Goal: Task Accomplishment & Management: Manage account settings

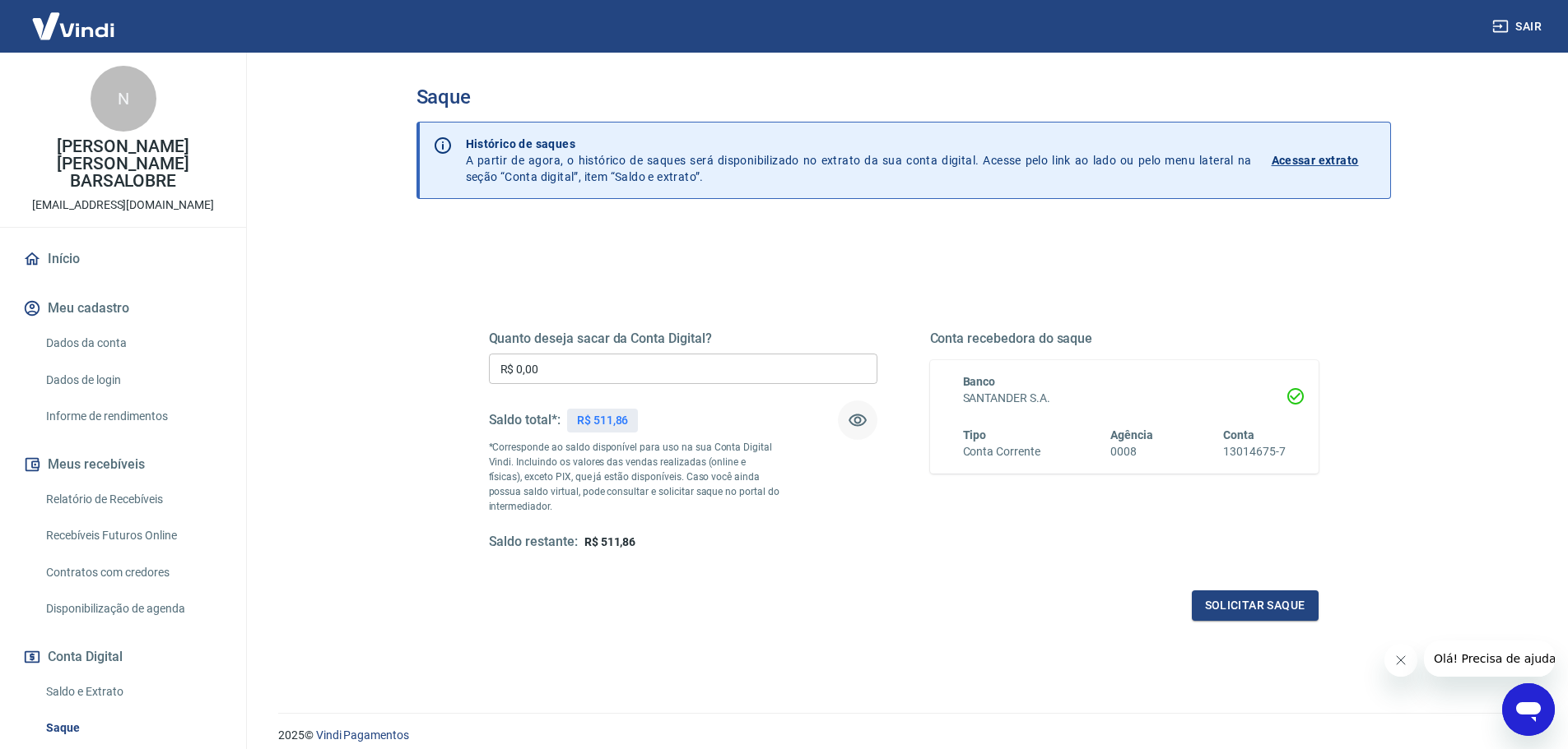
click at [855, 417] on icon "button" at bounding box center [857, 420] width 18 height 12
click at [855, 418] on icon "button" at bounding box center [857, 420] width 18 height 16
click at [1510, 32] on button "Sair" at bounding box center [1518, 26] width 59 height 30
click at [626, 365] on input "R$ 0,00" at bounding box center [683, 368] width 388 height 30
type input "R$ 1.600,00"
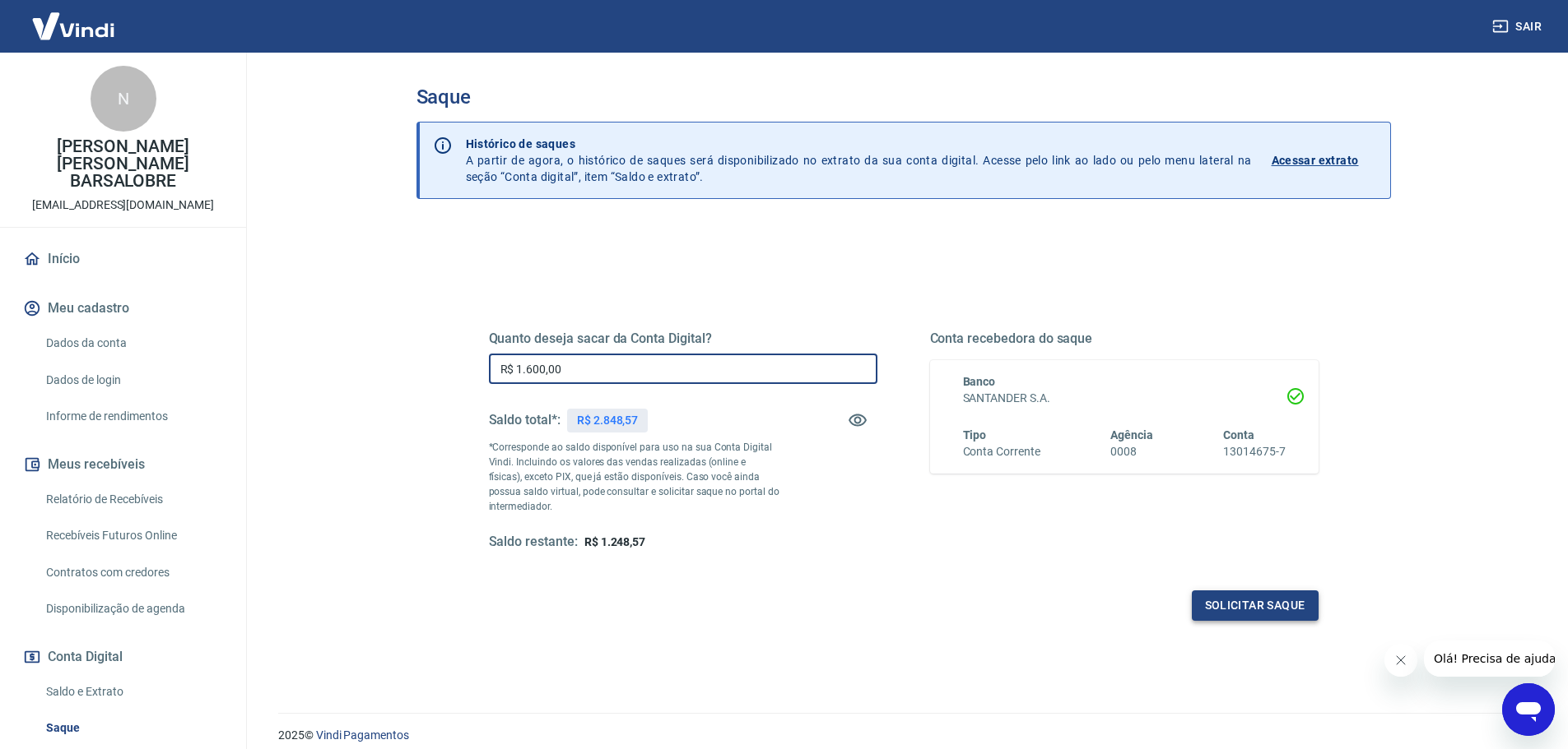
click at [1274, 607] on button "Solicitar saque" at bounding box center [1255, 605] width 127 height 30
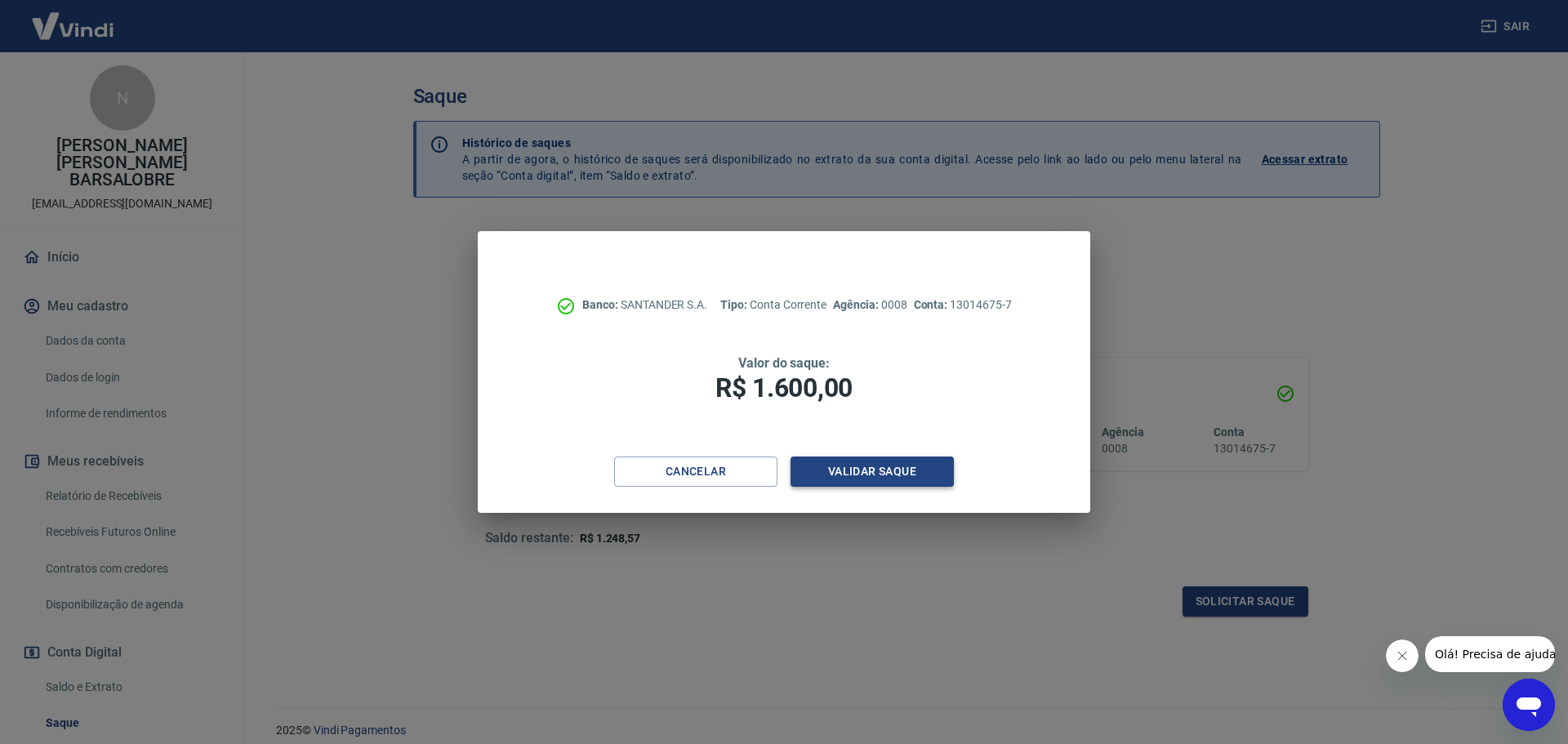
click at [872, 468] on button "Validar saque" at bounding box center [872, 472] width 163 height 30
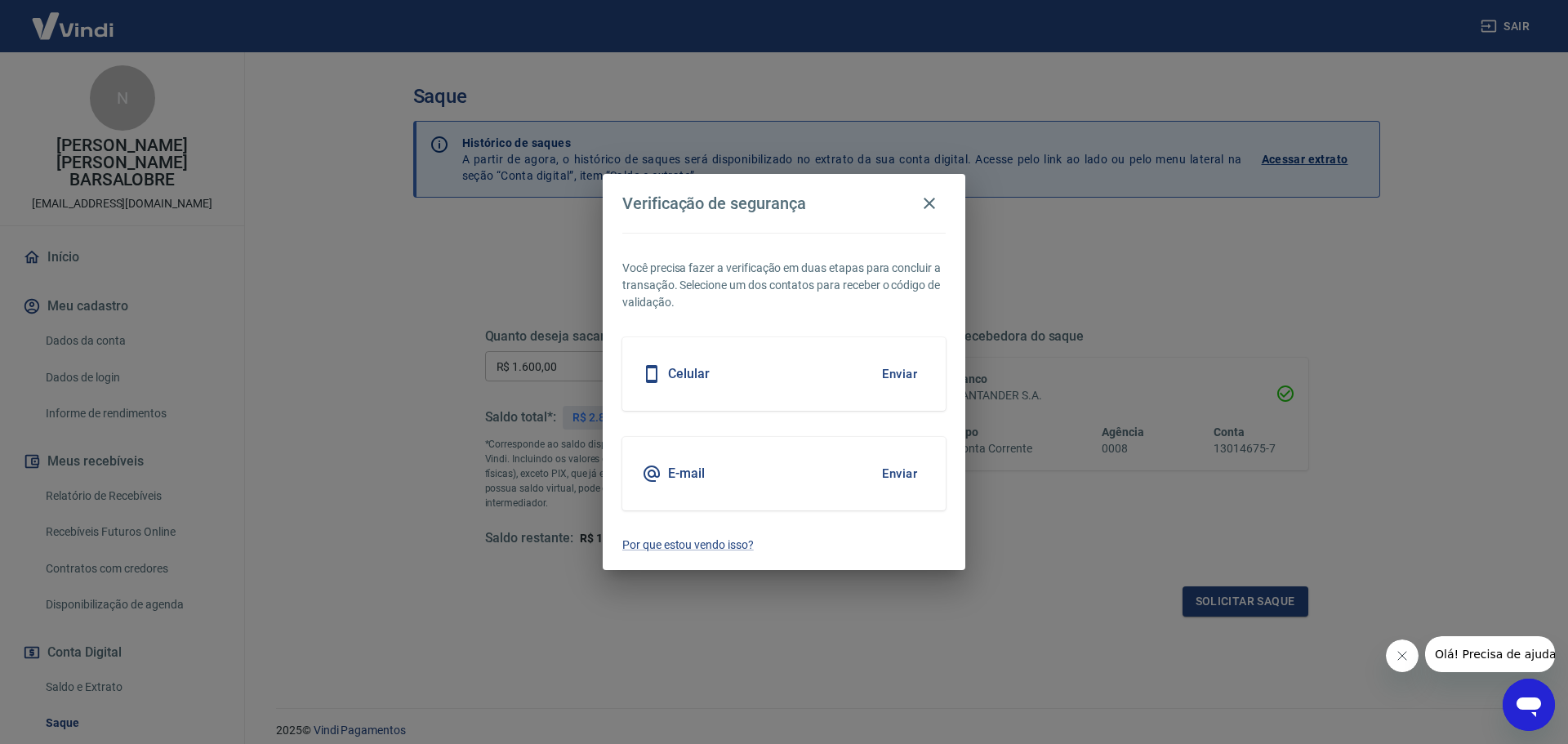
click at [842, 370] on div "Celular Enviar" at bounding box center [784, 374] width 324 height 73
click at [900, 374] on button "Enviar" at bounding box center [900, 373] width 53 height 34
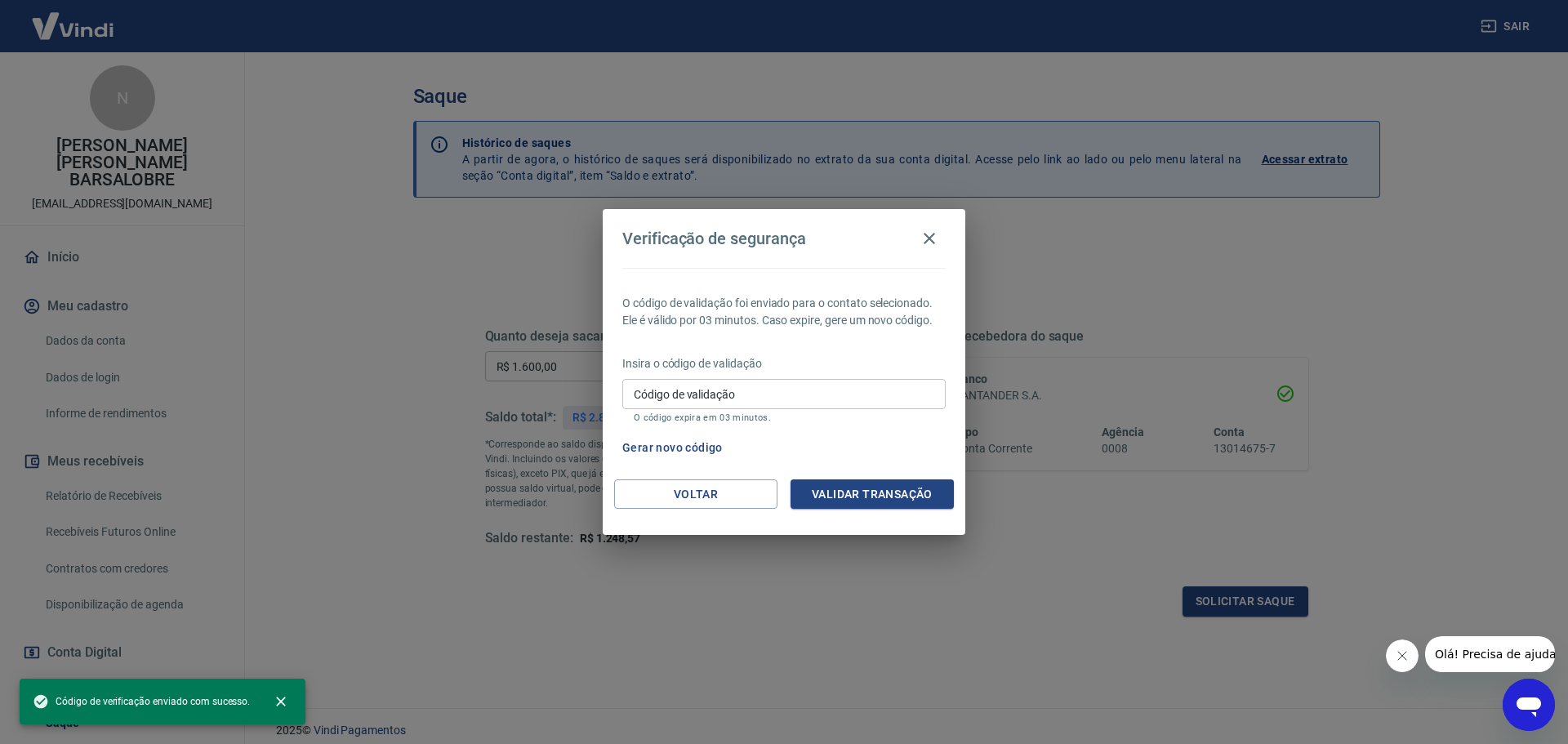
click at [847, 392] on input "Código de validação" at bounding box center [784, 394] width 324 height 30
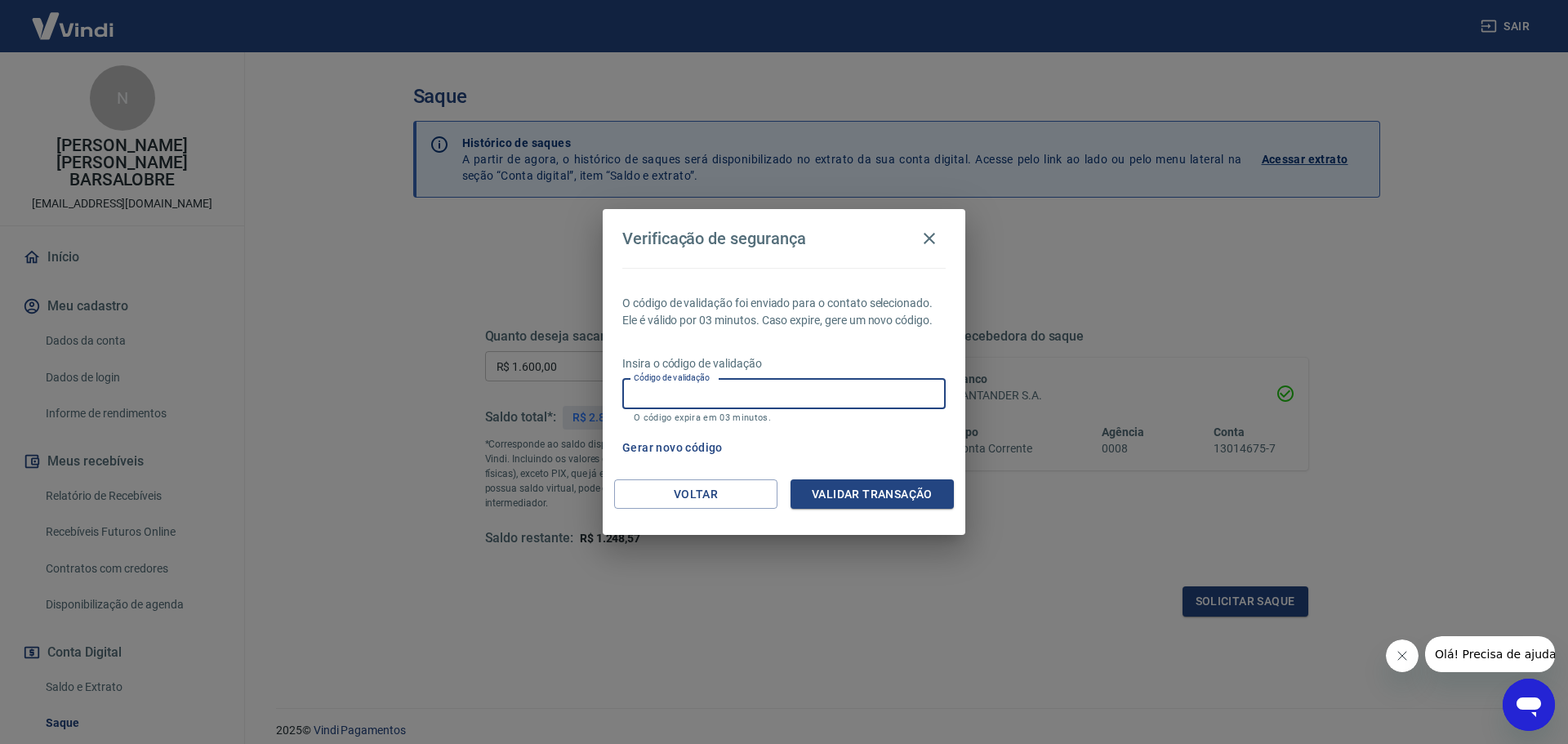
click at [928, 445] on div "Gerar novo código" at bounding box center [781, 448] width 330 height 30
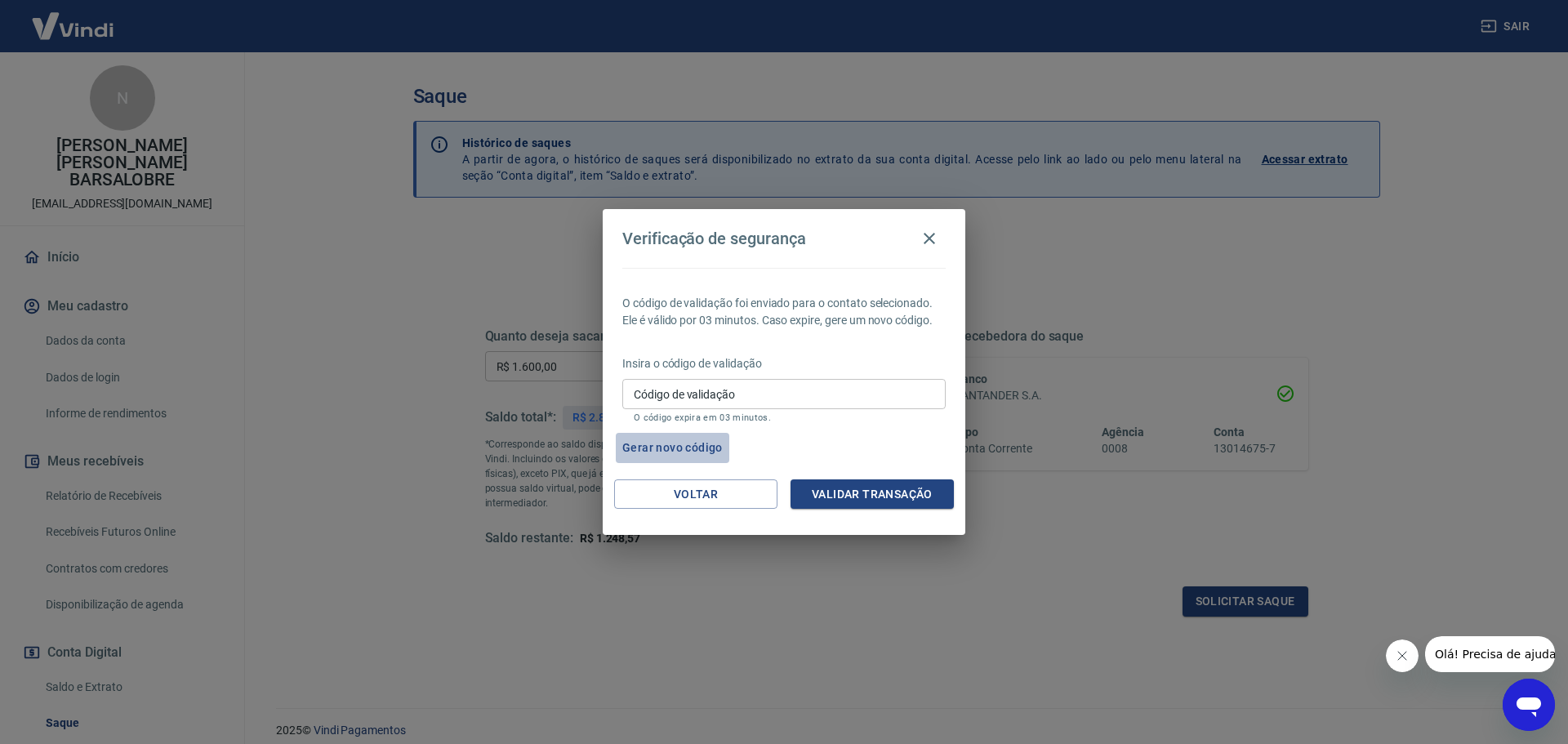
click at [672, 444] on button "Gerar novo código" at bounding box center [673, 448] width 114 height 30
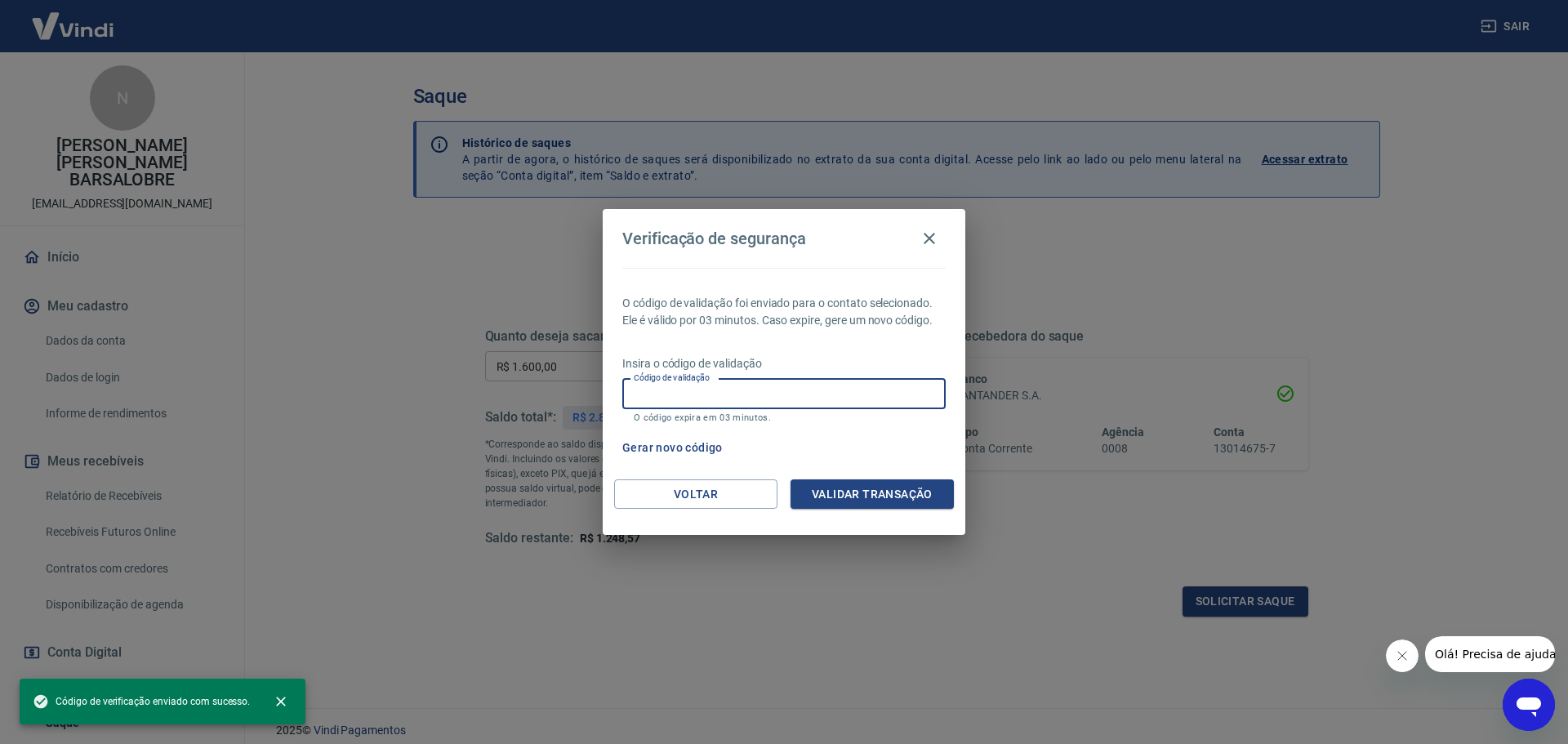
click at [775, 396] on input "Código de validação" at bounding box center [784, 394] width 324 height 30
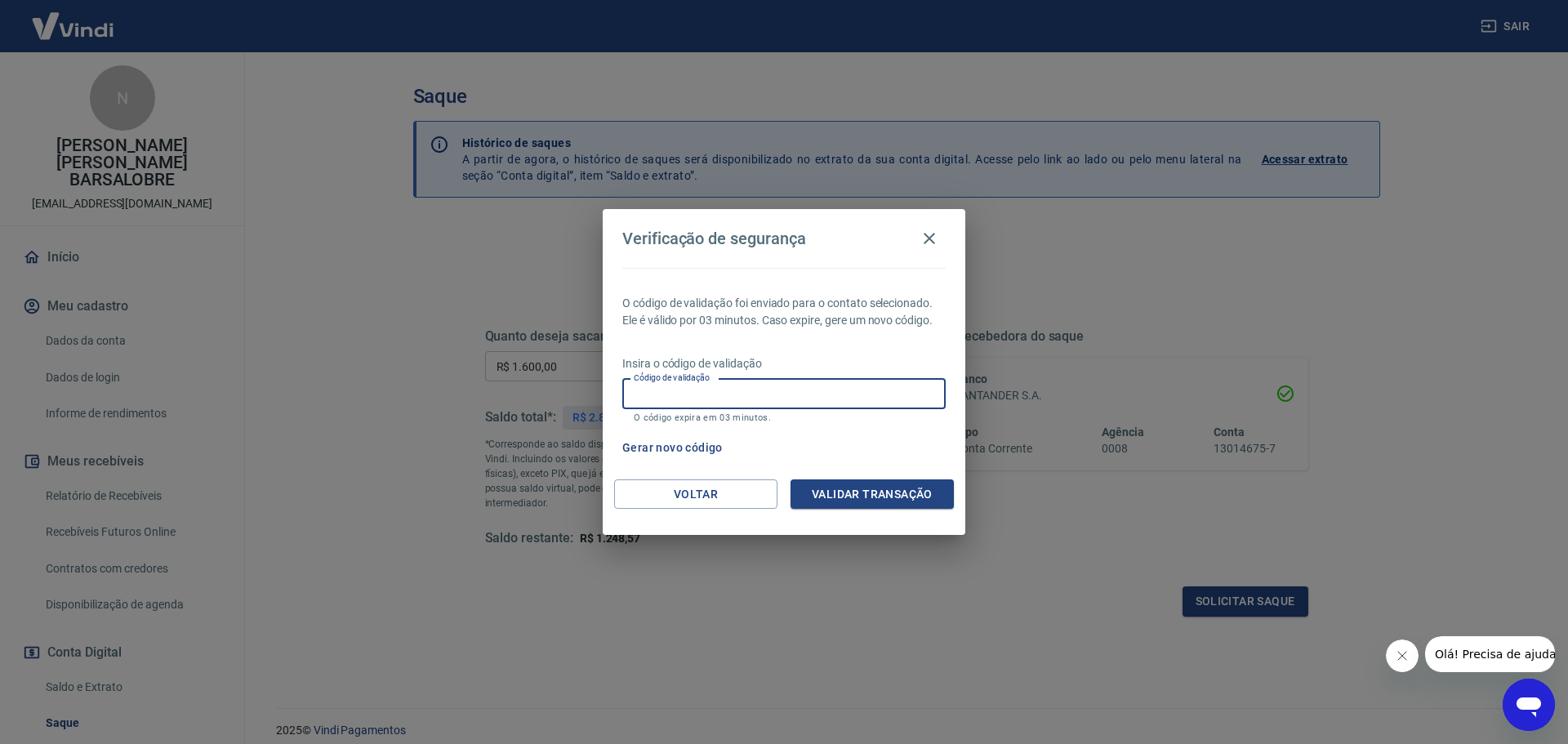
click at [905, 439] on div "Gerar novo código" at bounding box center [781, 448] width 330 height 30
click at [930, 233] on icon "button" at bounding box center [929, 238] width 19 height 19
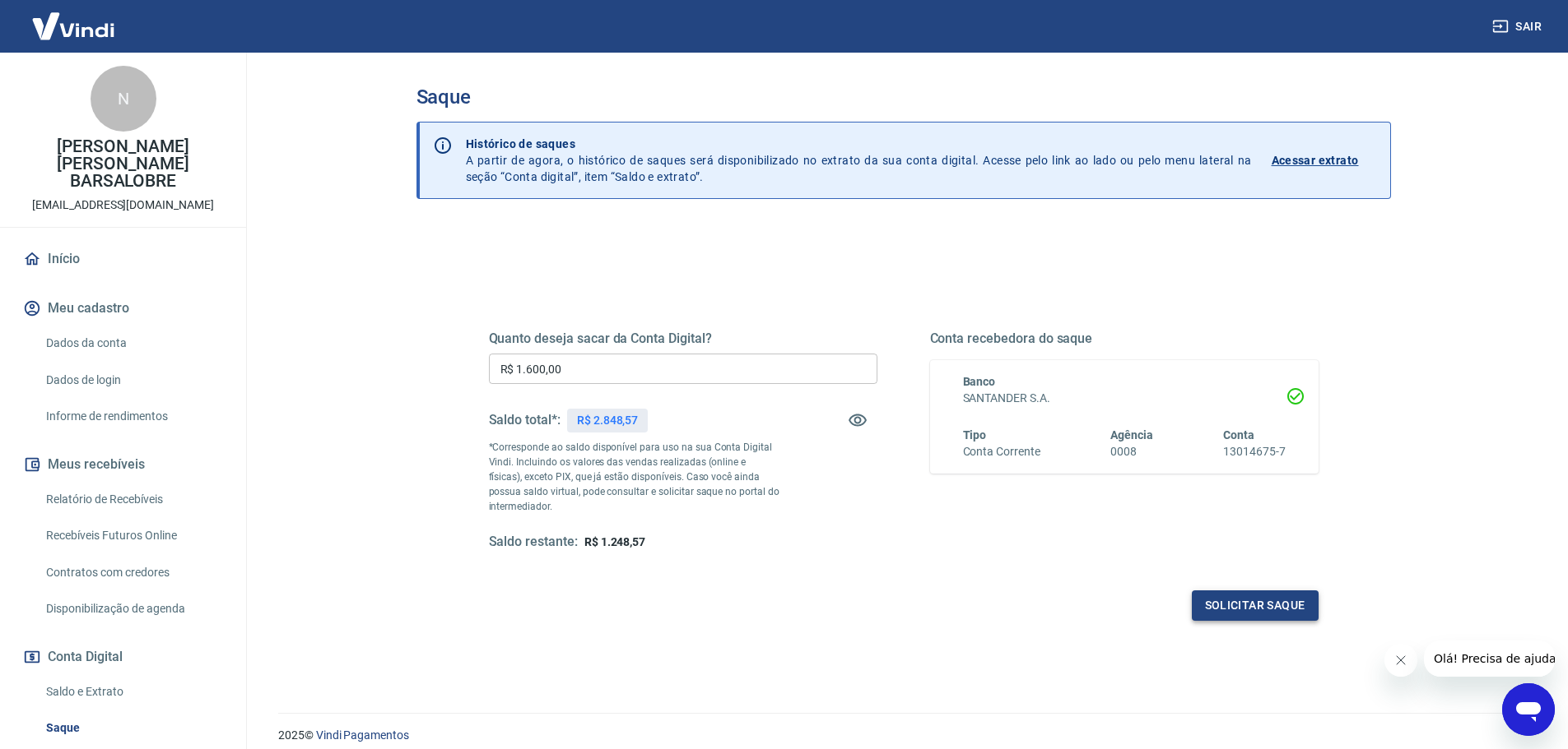
click at [1260, 605] on button "Solicitar saque" at bounding box center [1255, 605] width 127 height 30
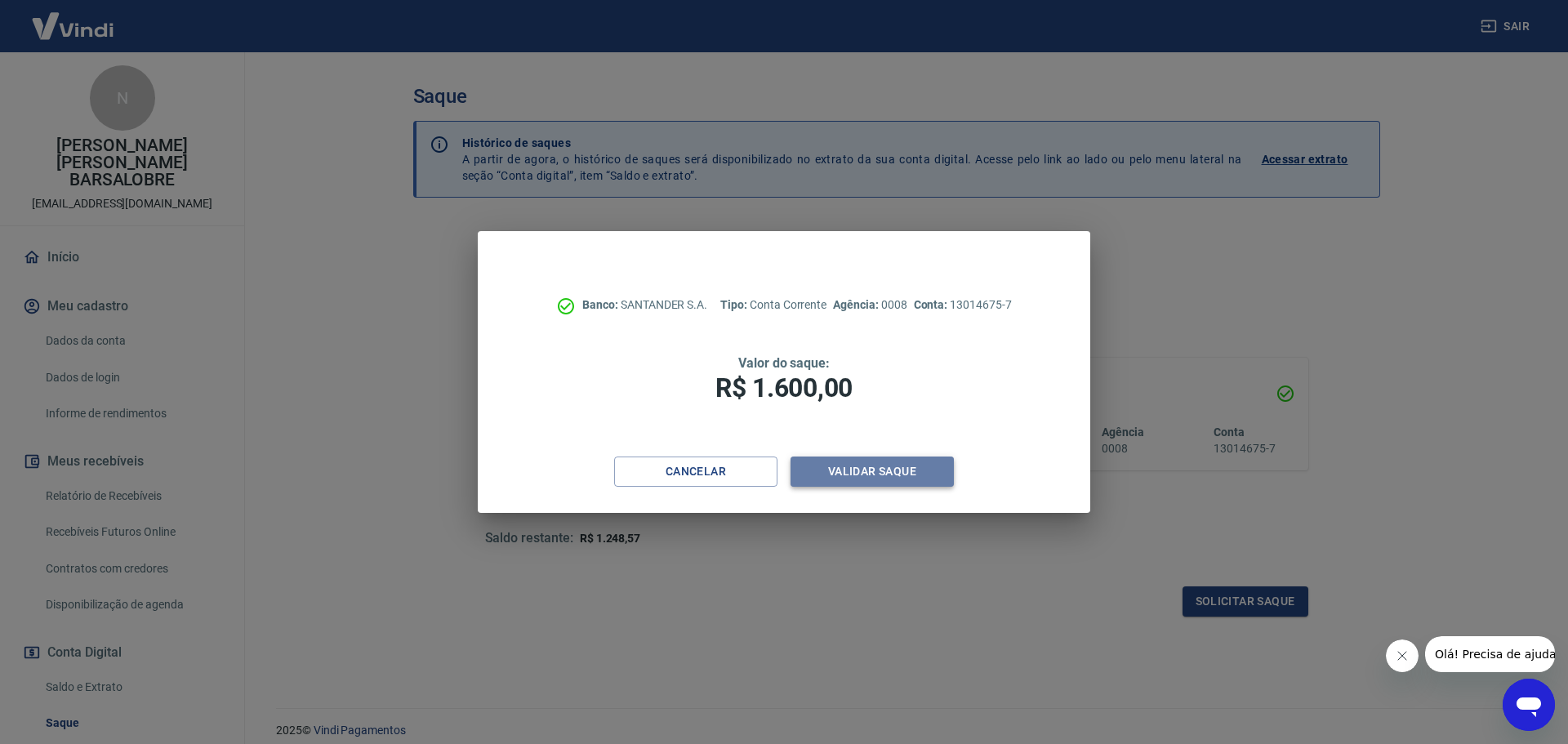
click at [818, 467] on button "Validar saque" at bounding box center [872, 472] width 163 height 30
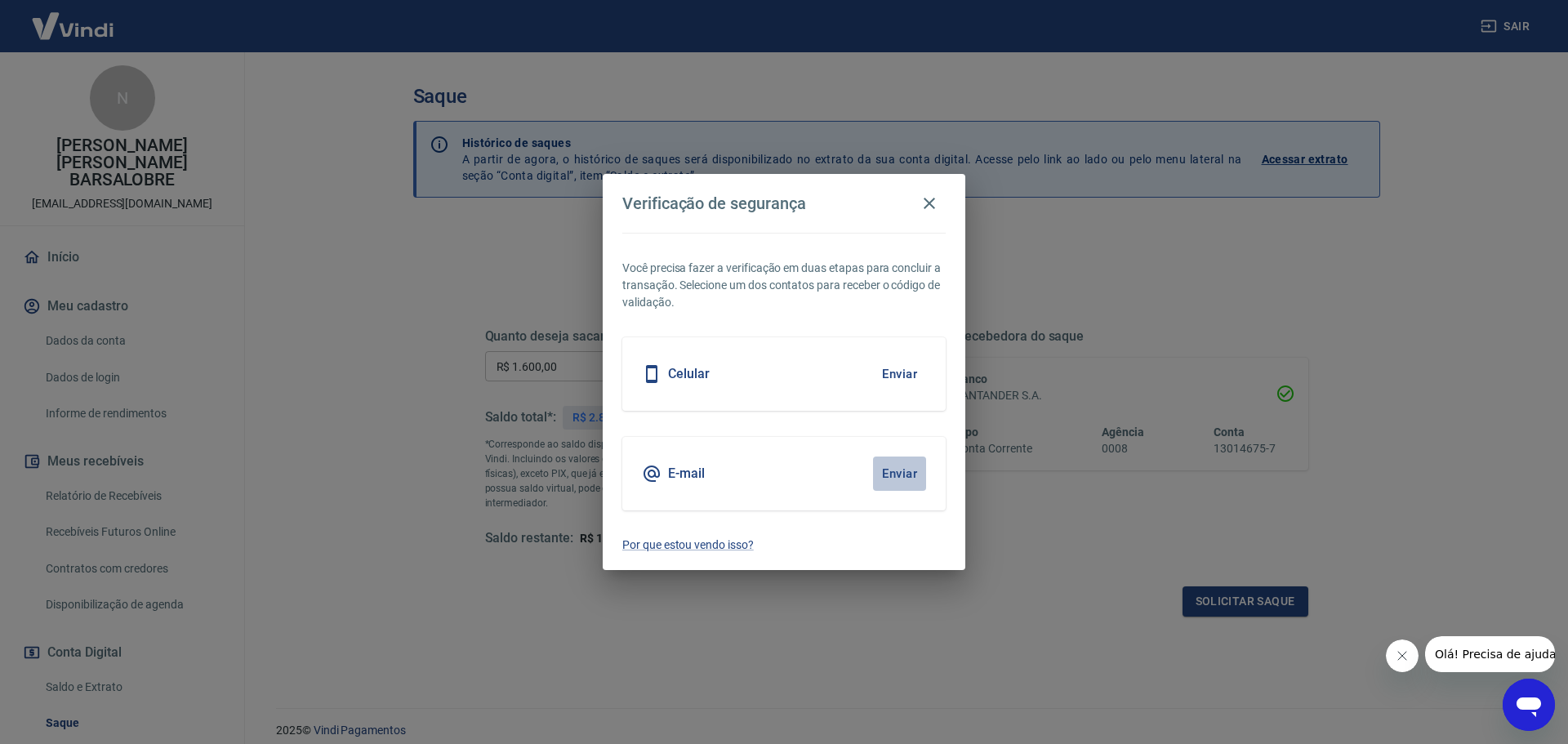
click at [900, 472] on button "Enviar" at bounding box center [900, 473] width 53 height 34
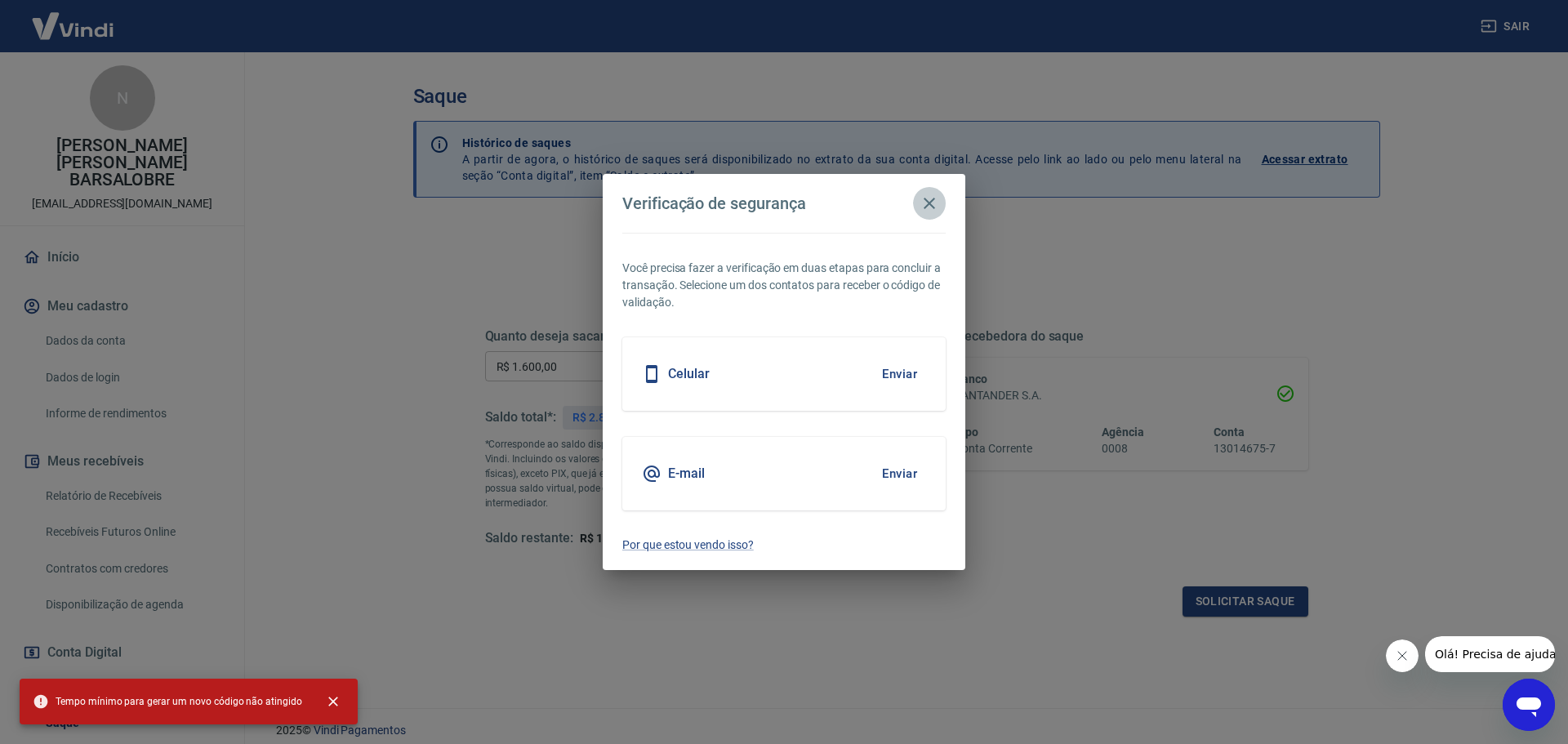
click at [930, 198] on icon "button" at bounding box center [929, 203] width 19 height 19
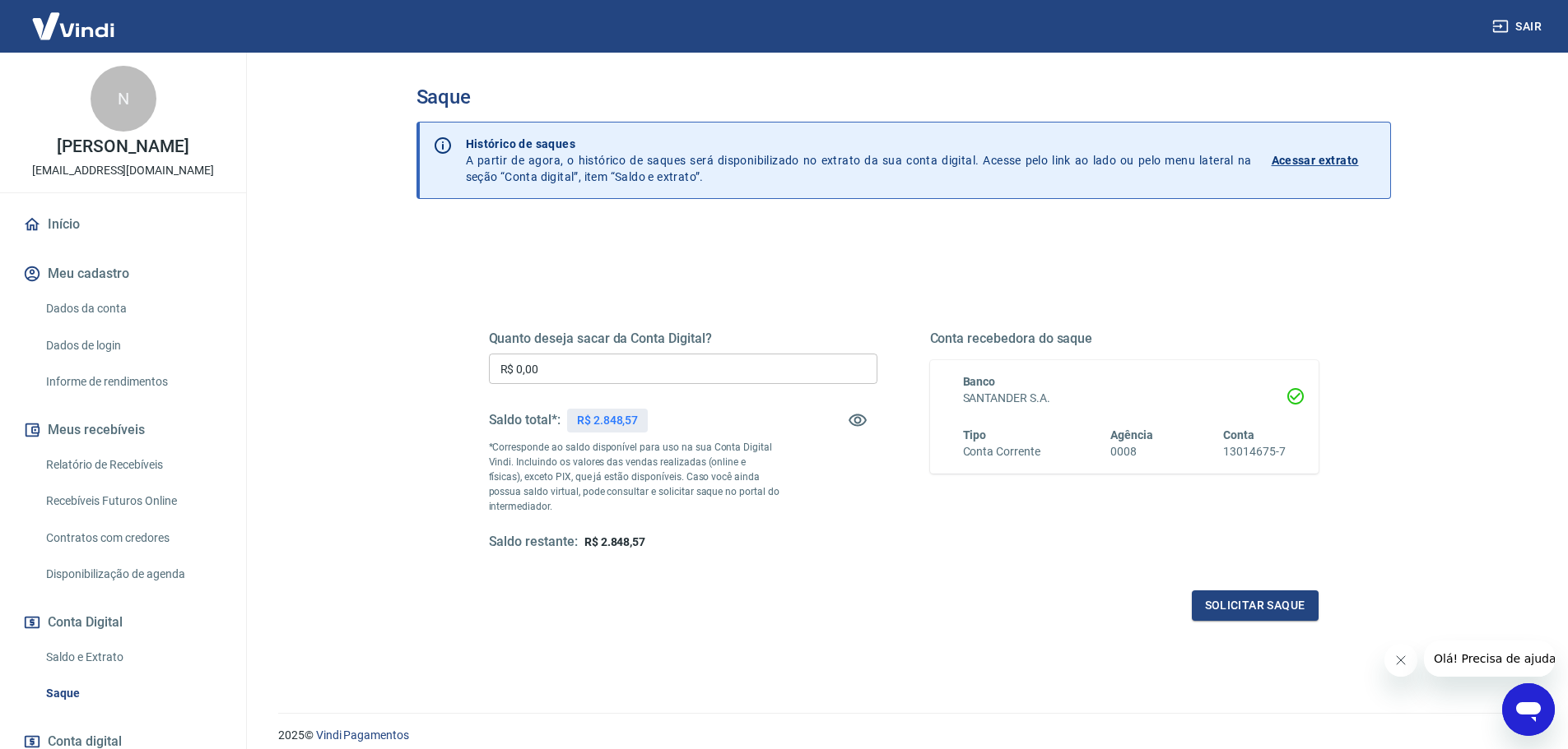
click at [676, 365] on input "R$ 0,00" at bounding box center [683, 368] width 388 height 30
type input "R$ 1.600,00"
click at [1263, 614] on button "Solicitar saque" at bounding box center [1255, 605] width 127 height 30
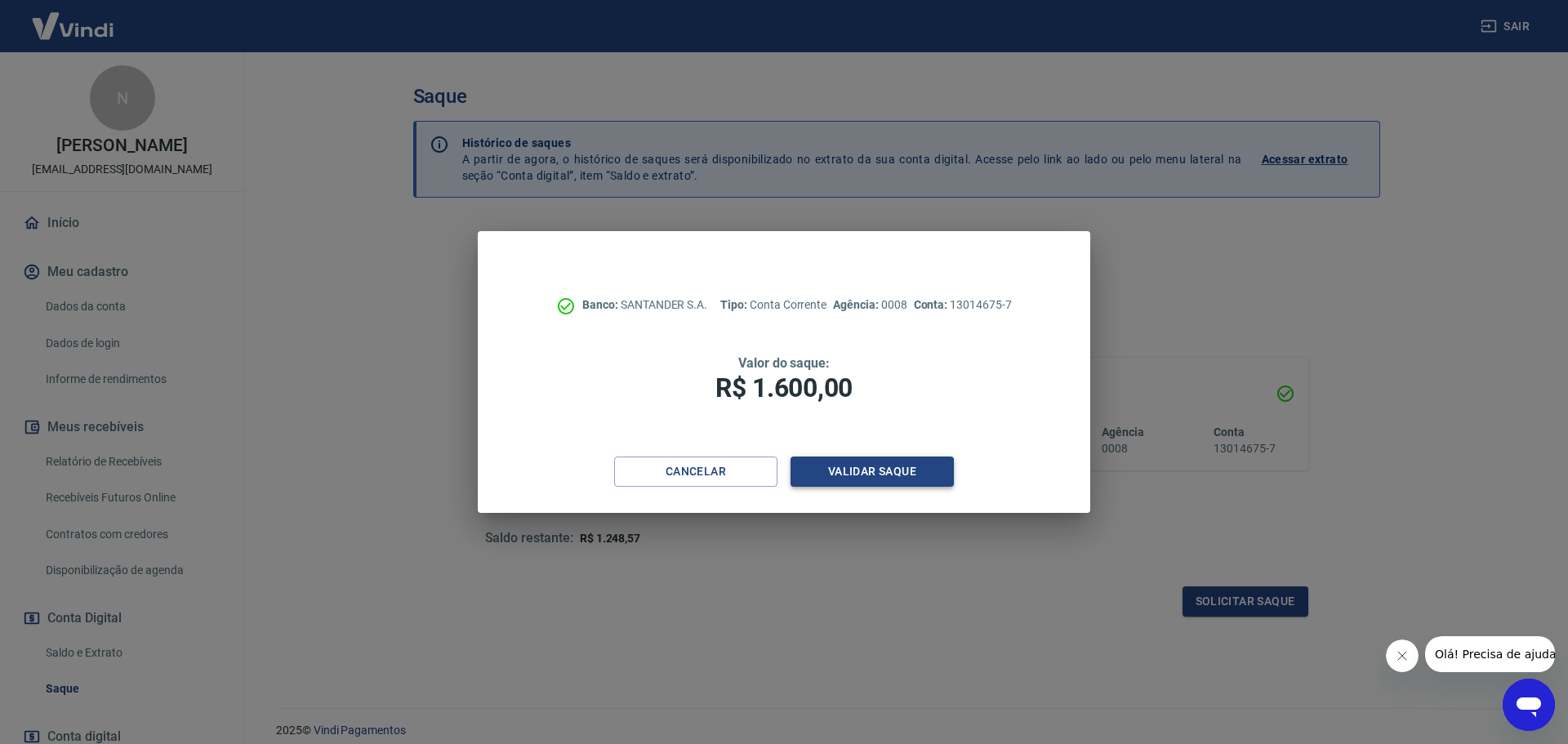
click at [857, 462] on button "Validar saque" at bounding box center [872, 472] width 163 height 30
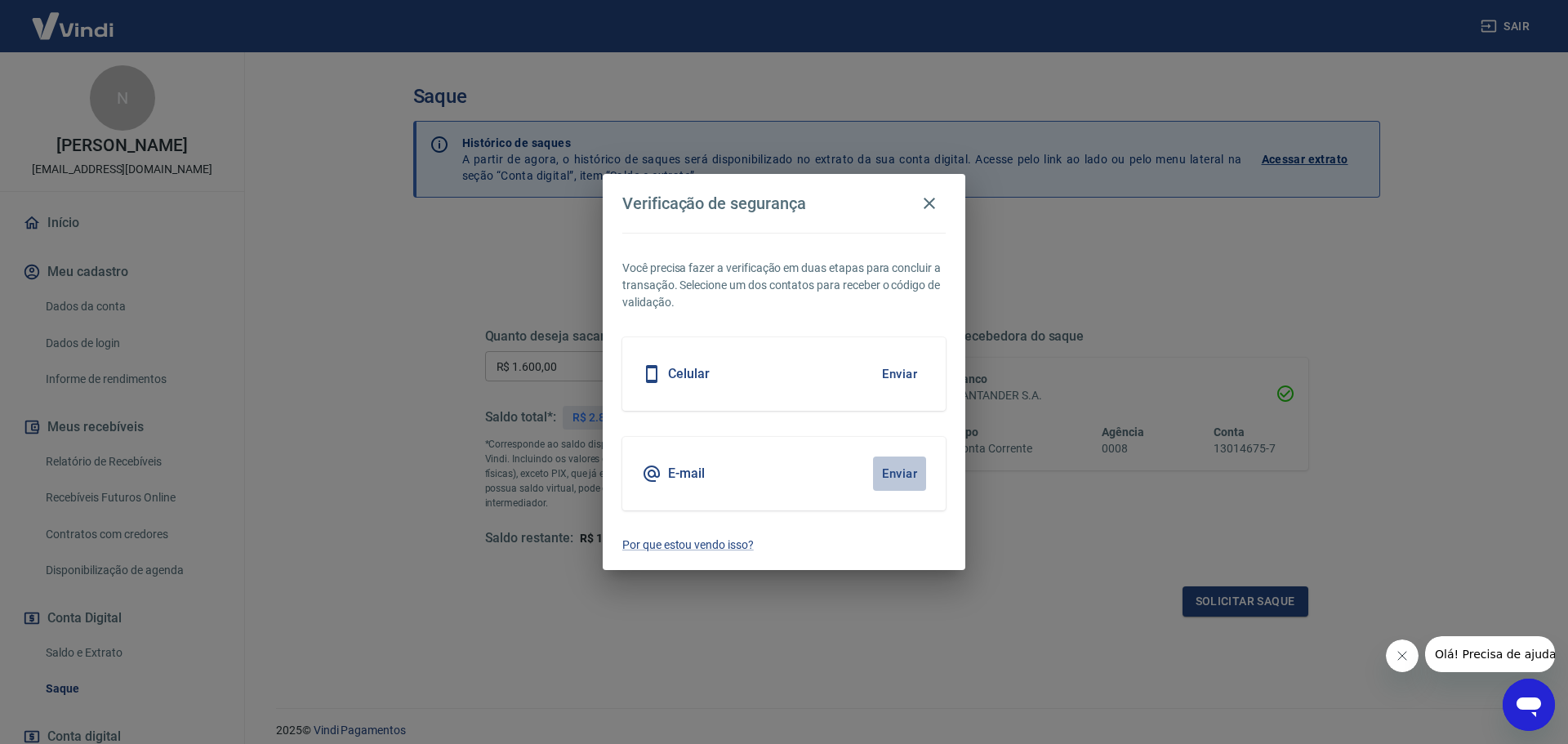
click at [900, 473] on button "Enviar" at bounding box center [900, 473] width 53 height 34
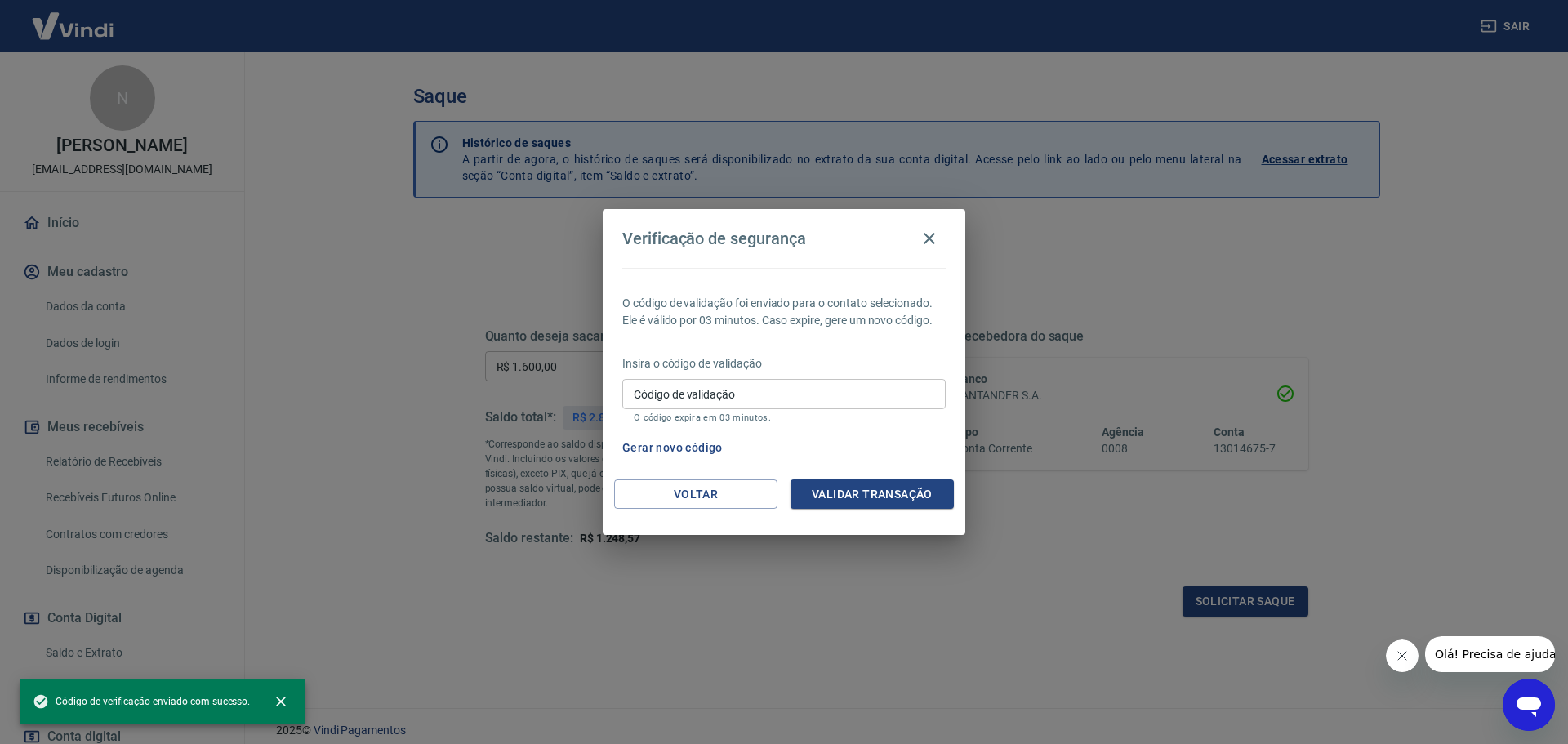
click at [764, 397] on input "Código de validação" at bounding box center [784, 394] width 324 height 30
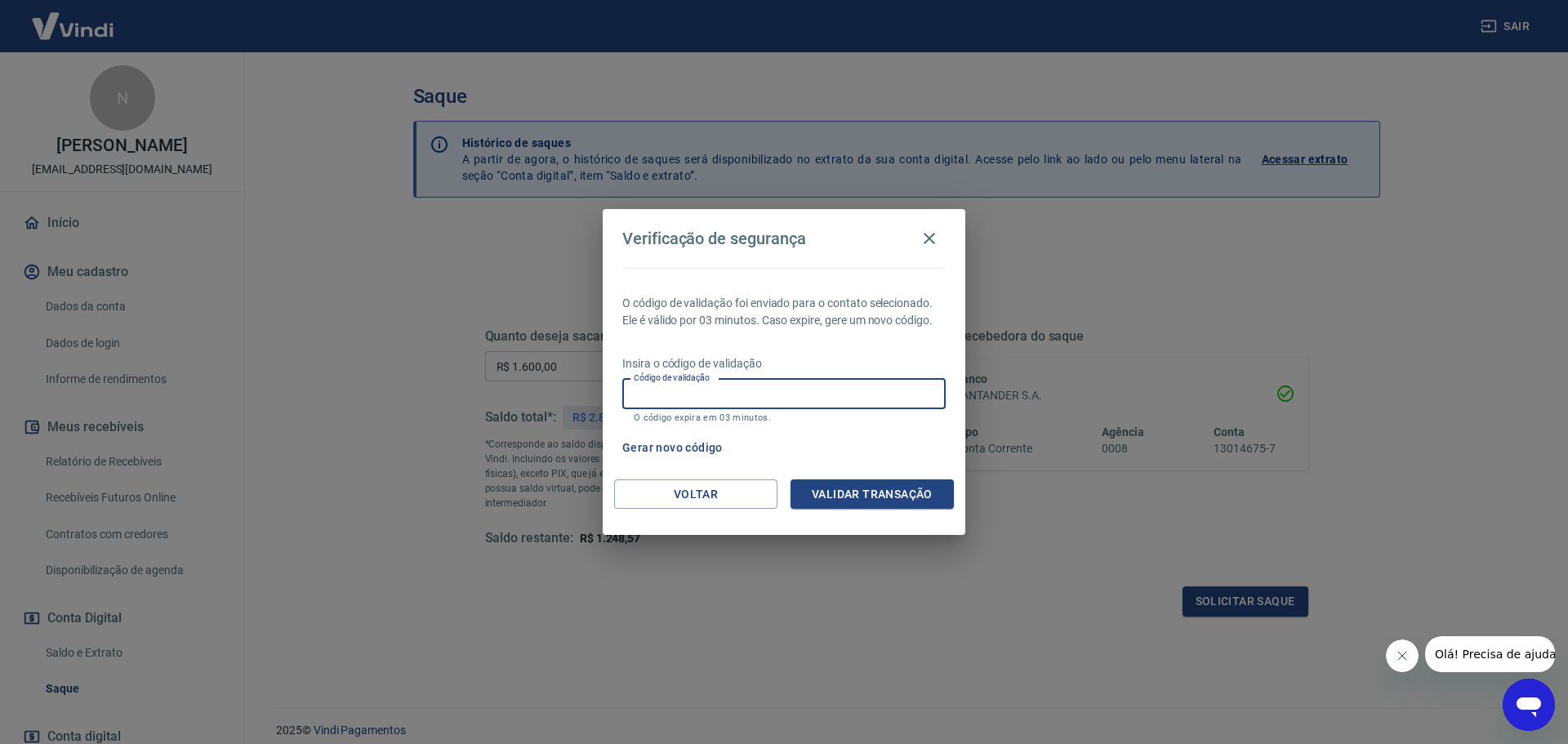
paste input "984653"
type input "984653"
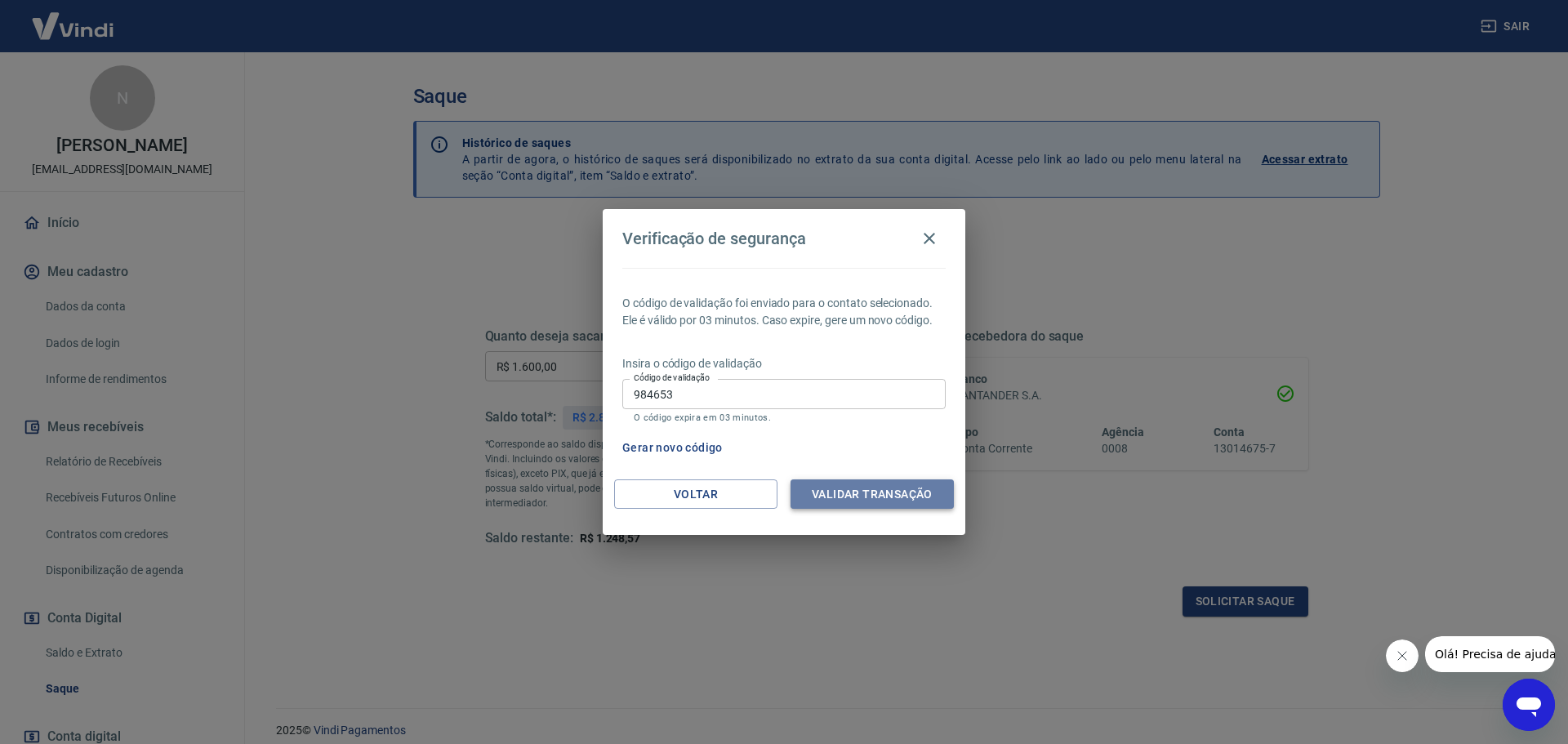
click at [886, 501] on button "Validar transação" at bounding box center [872, 494] width 163 height 30
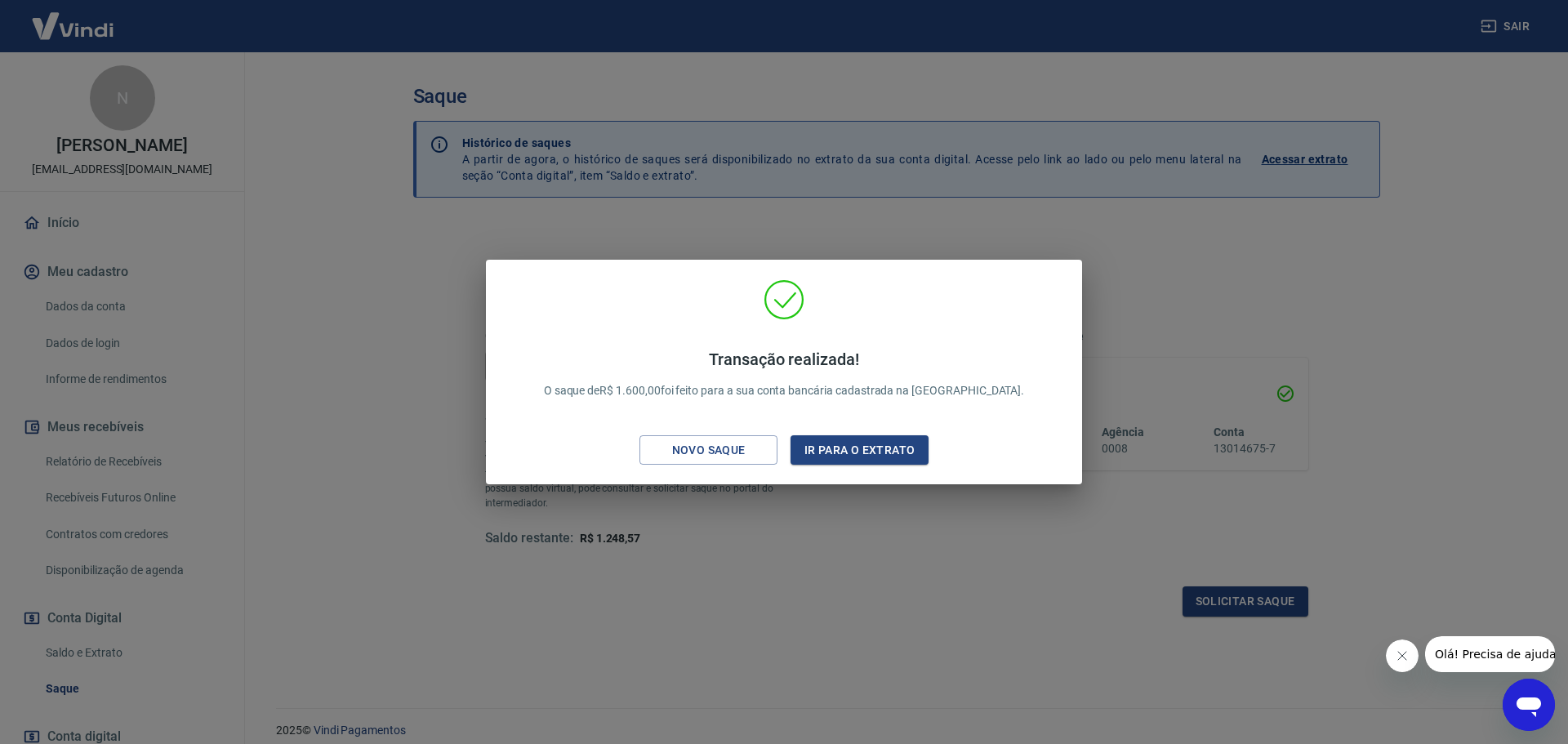
click at [812, 557] on div "Transação realizada! O saque de R$ 1.600,00 foi feito para a sua conta bancária…" at bounding box center [784, 372] width 1568 height 744
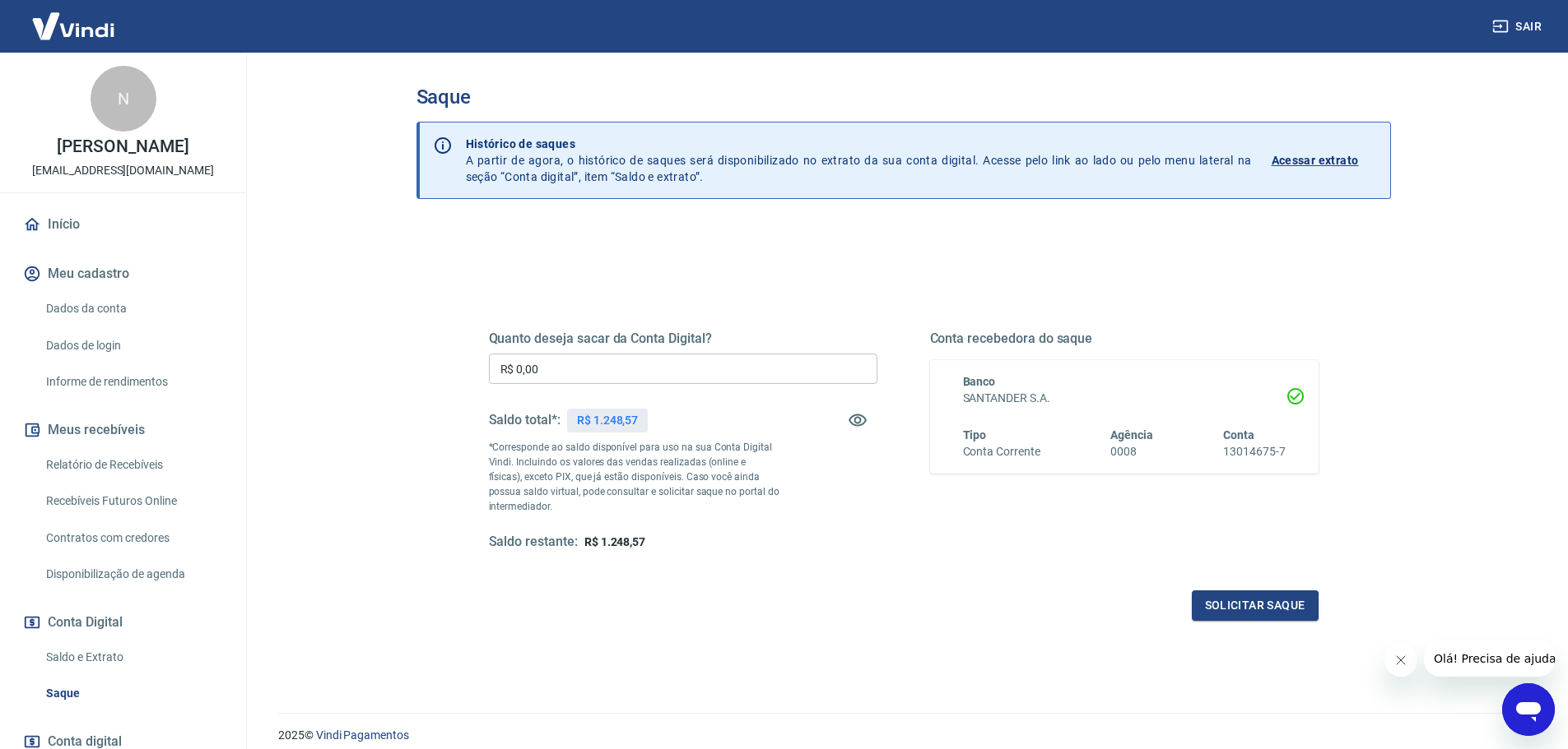
click at [777, 365] on input "R$ 0,00" at bounding box center [683, 368] width 388 height 30
type input "R$ 500,00"
click at [1258, 603] on button "Solicitar saque" at bounding box center [1255, 605] width 127 height 30
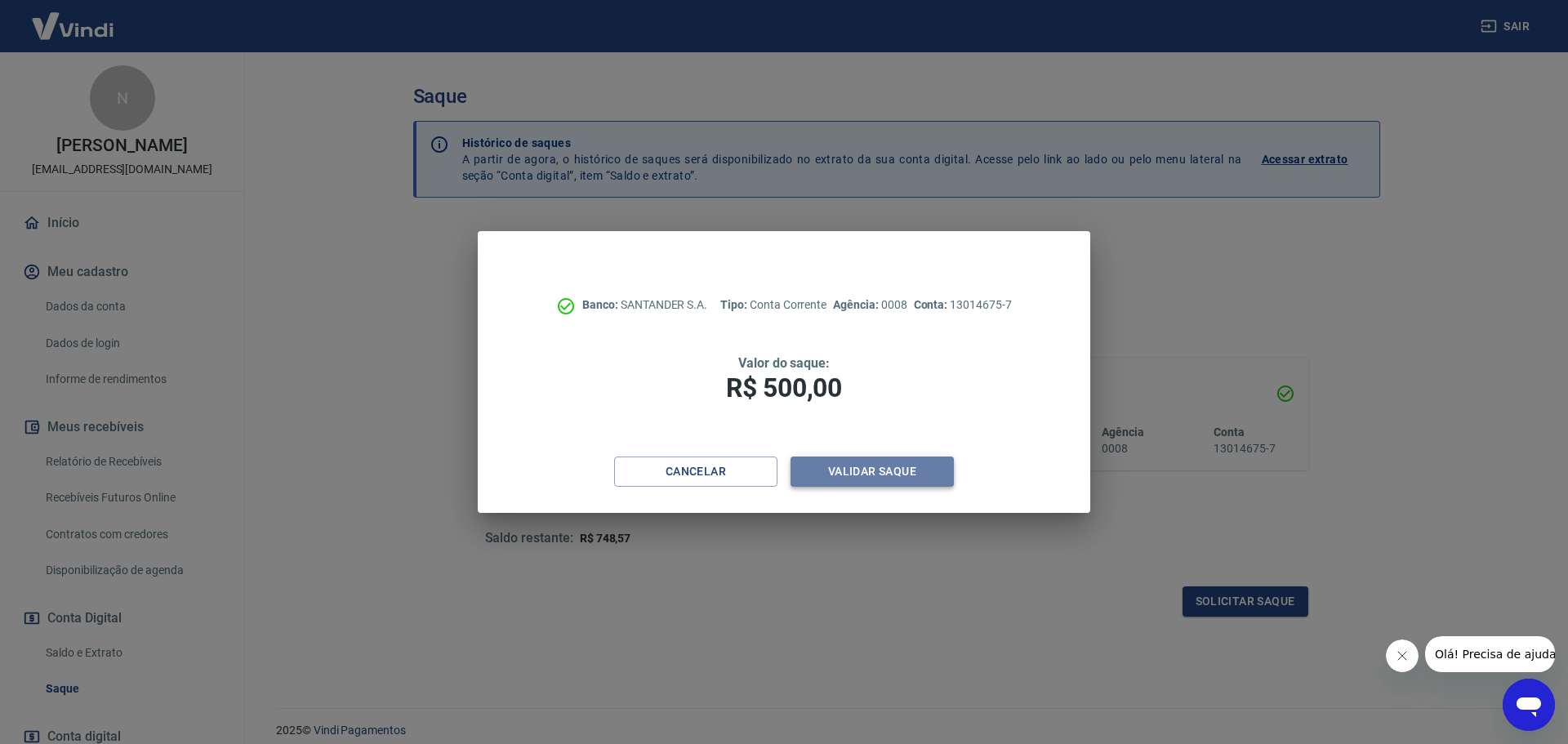
click at [894, 471] on button "Validar saque" at bounding box center [872, 472] width 163 height 30
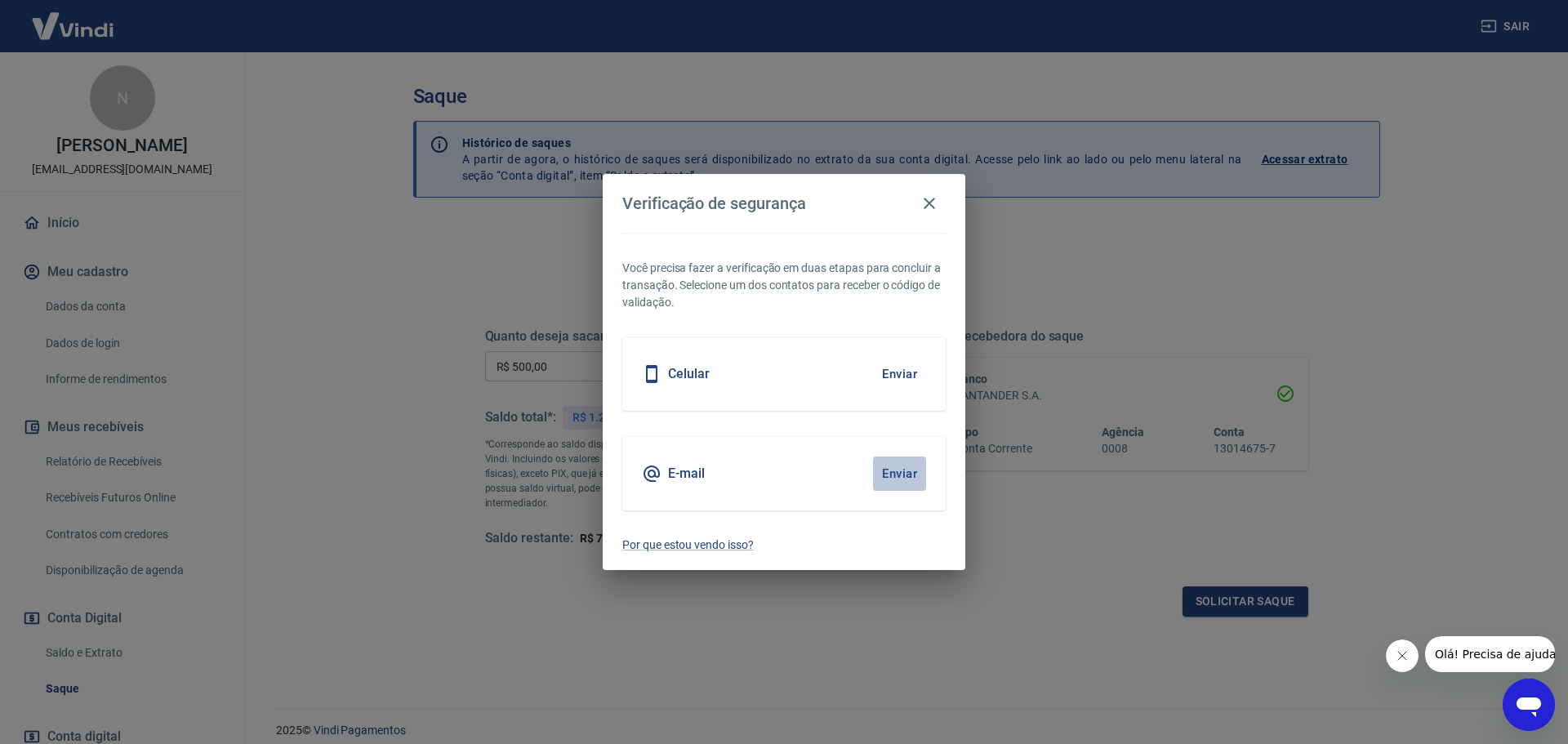
click at [905, 466] on button "Enviar" at bounding box center [900, 473] width 53 height 34
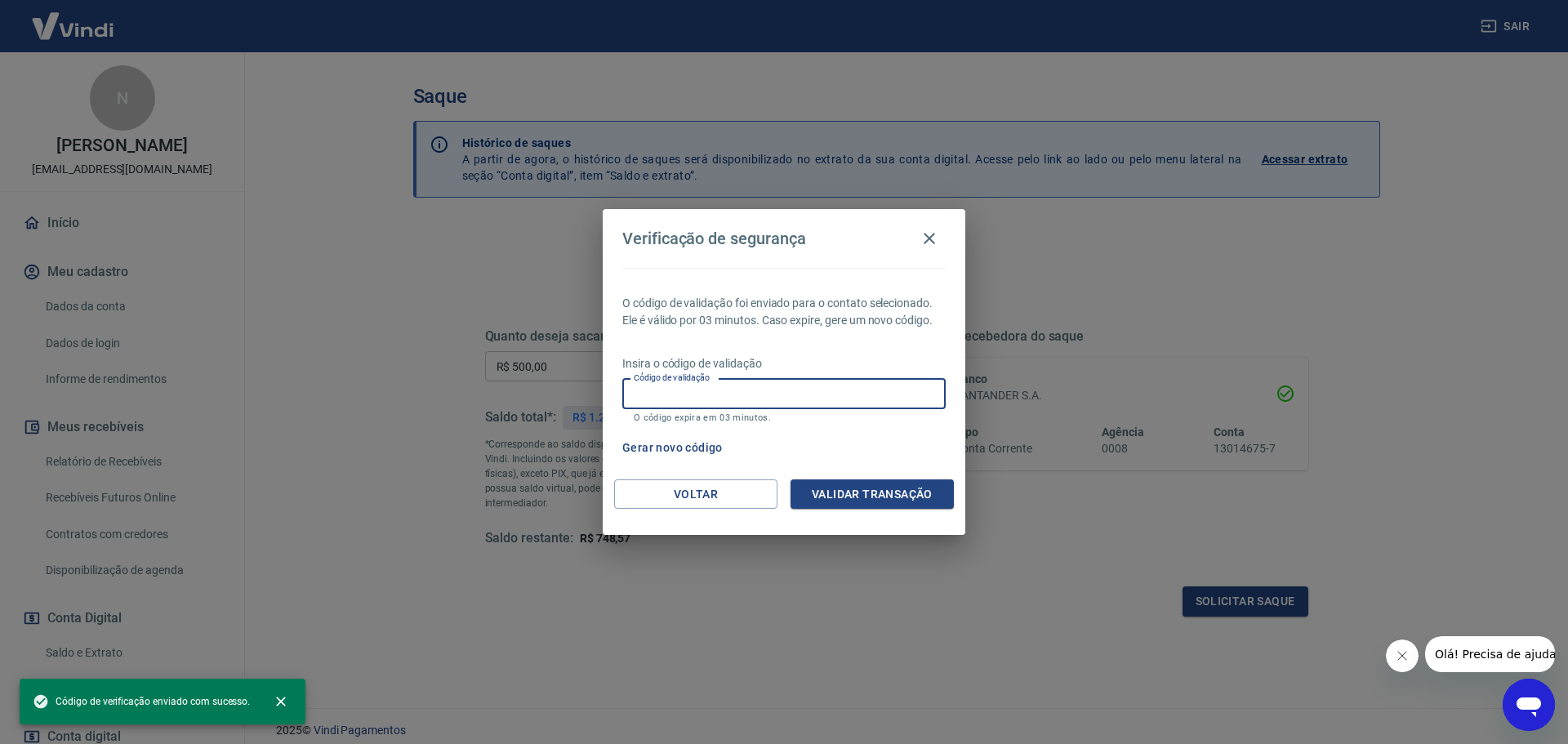
click at [757, 387] on input "Código de validação" at bounding box center [784, 394] width 324 height 30
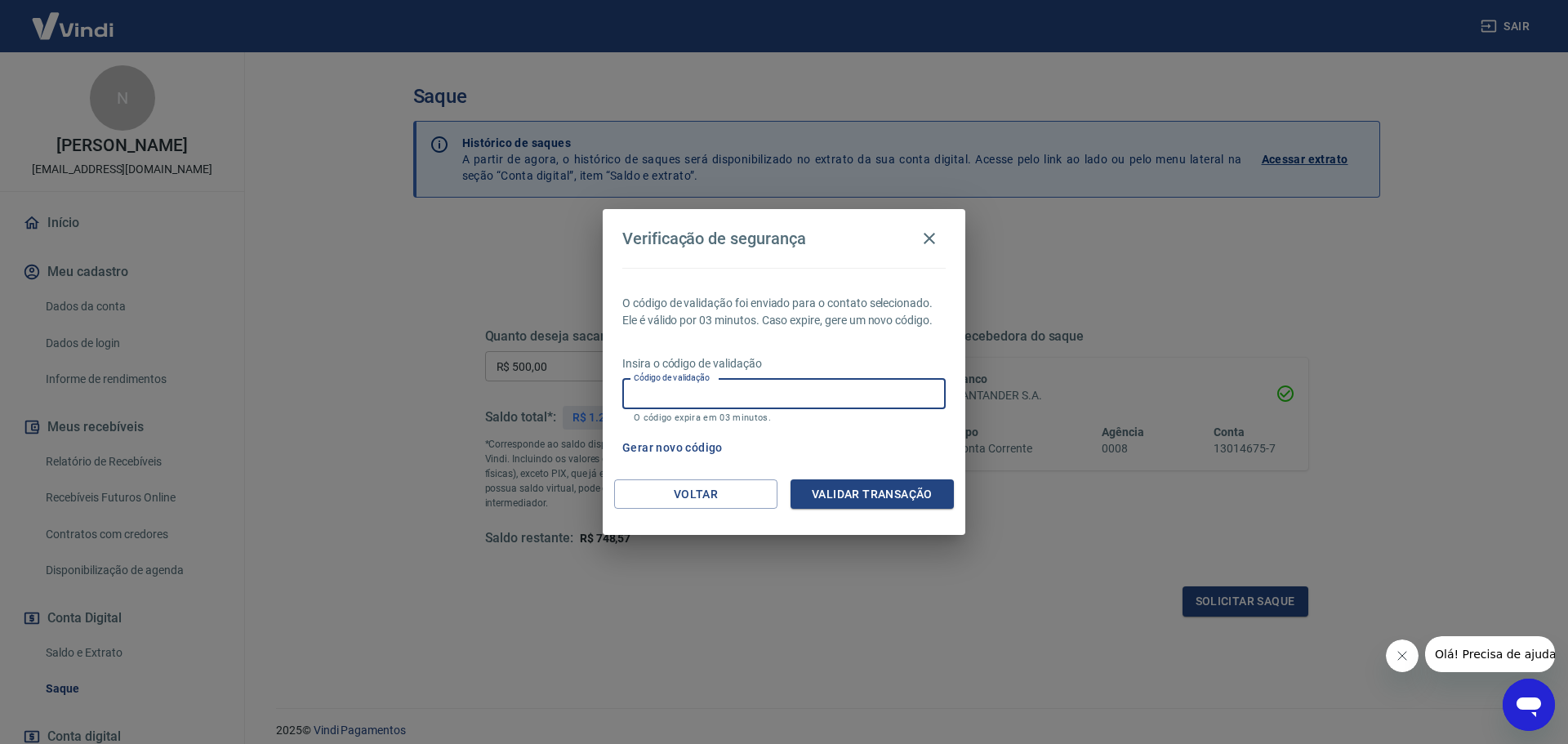
paste input "166468"
type input "166468"
click at [888, 495] on button "Validar transação" at bounding box center [872, 494] width 163 height 30
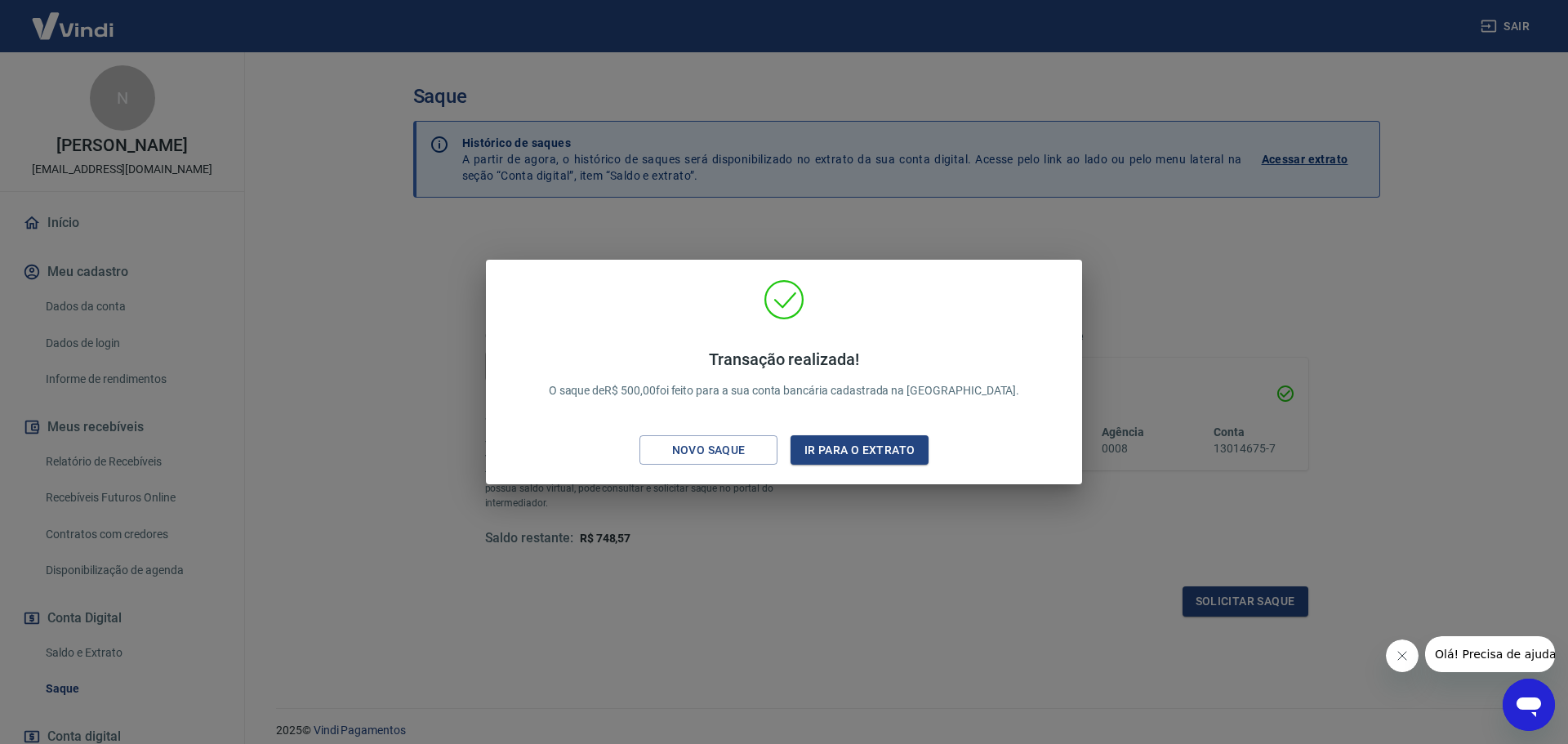
click at [1160, 259] on div "Transação realizada! O saque de R$ 500,00 foi feito para a sua conta bancária c…" at bounding box center [784, 372] width 1568 height 744
